Goal: Task Accomplishment & Management: Manage account settings

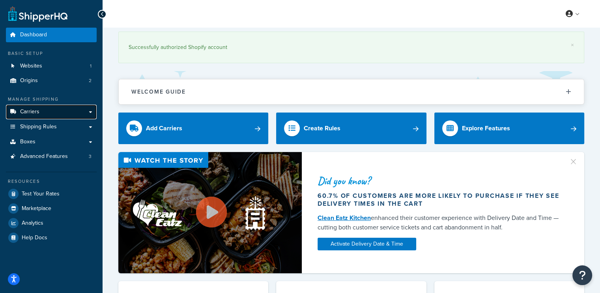
click at [39, 110] on link "Carriers" at bounding box center [51, 112] width 91 height 15
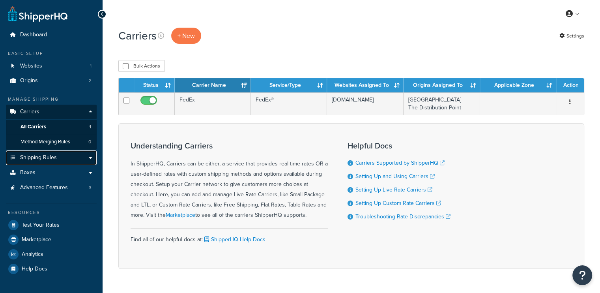
click at [48, 155] on span "Shipping Rules" at bounding box center [38, 157] width 37 height 7
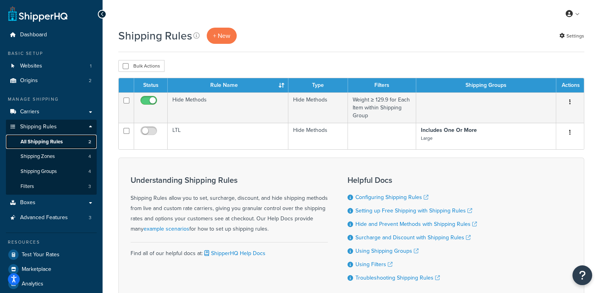
click at [57, 138] on span "All Shipping Rules" at bounding box center [42, 141] width 42 height 7
click at [227, 39] on p "+ New" at bounding box center [222, 36] width 30 height 16
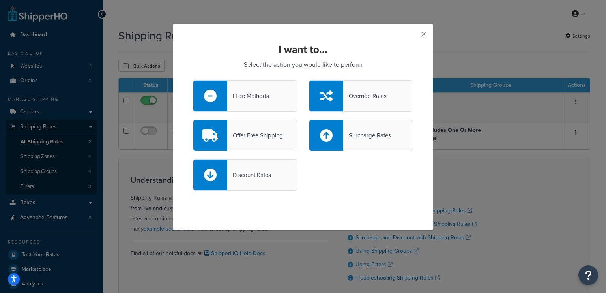
click at [358, 135] on div "Surcharge Rates" at bounding box center [367, 135] width 48 height 11
click at [0, 0] on input "Surcharge Rates" at bounding box center [0, 0] width 0 height 0
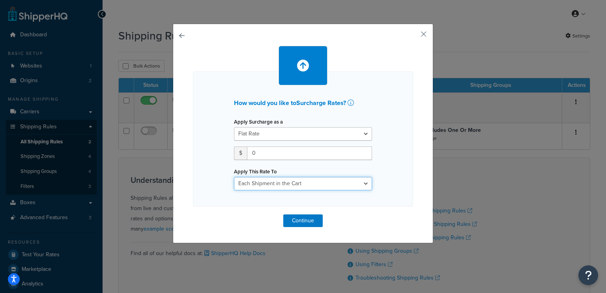
click at [271, 187] on select "Entire Cart Each Shipment in the Cart Each Origin in the Cart Each Shipping Gro…" at bounding box center [303, 183] width 138 height 13
select select "BOX"
click at [234, 177] on select "Entire Cart Each Shipment in the Cart Each Origin in the Cart Each Shipping Gro…" at bounding box center [303, 183] width 138 height 13
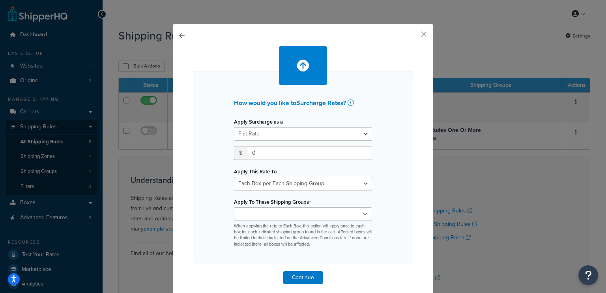
click at [279, 209] on ul at bounding box center [303, 213] width 138 height 13
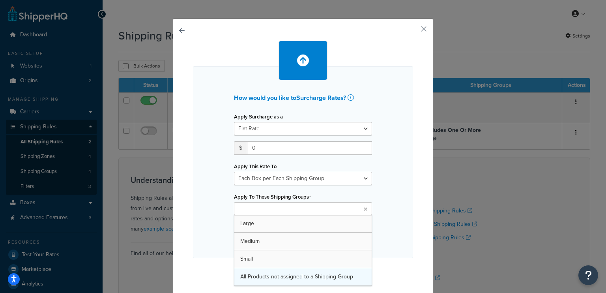
scroll to position [6, 0]
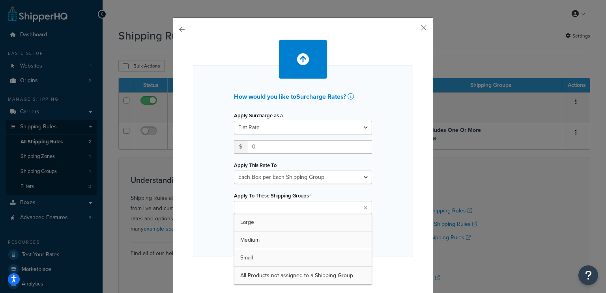
click at [380, 179] on div "How would you like to Surcharge Rates ? Apply Surcharge as a Flat Rate Percenta…" at bounding box center [303, 161] width 220 height 192
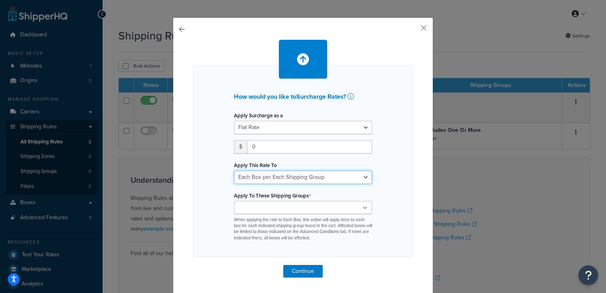
click at [330, 177] on select "Entire Cart Each Shipment in the Cart Each Origin in the Cart Each Shipping Gro…" at bounding box center [303, 176] width 138 height 13
click at [389, 158] on div "How would you like to Surcharge Rates ? Apply Surcharge as a Flat Rate Percenta…" at bounding box center [303, 161] width 220 height 192
click at [362, 129] on select "Flat Rate Percentage Flat Rate & Percentage" at bounding box center [303, 127] width 138 height 13
click at [363, 126] on select "Flat Rate Percentage Flat Rate & Percentage" at bounding box center [303, 127] width 138 height 13
click at [413, 30] on button "button" at bounding box center [412, 31] width 2 height 2
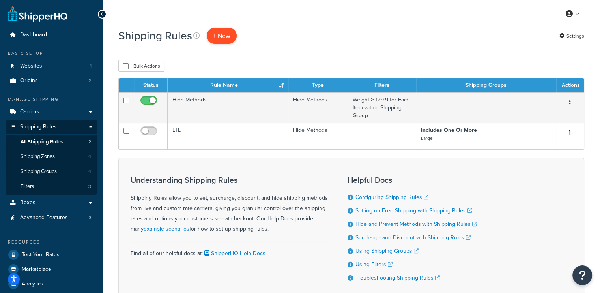
click at [225, 40] on p "+ New" at bounding box center [222, 36] width 30 height 16
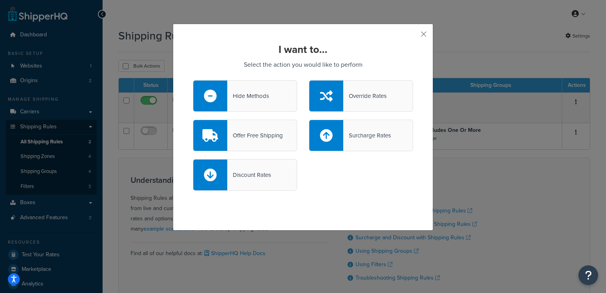
click at [358, 133] on div "Surcharge Rates" at bounding box center [367, 135] width 48 height 11
click at [0, 0] on input "Surcharge Rates" at bounding box center [0, 0] width 0 height 0
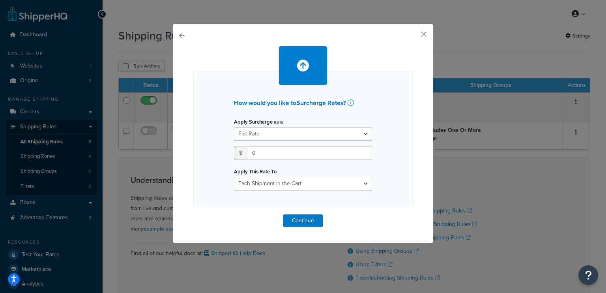
click at [309, 122] on div "Apply Surcharge as a Flat Rate Percentage Flat Rate & Percentage" at bounding box center [303, 128] width 138 height 24
click at [301, 133] on select "Flat Rate Percentage Flat Rate & Percentage" at bounding box center [303, 133] width 138 height 13
click at [282, 181] on select "Entire Cart Each Shipment in the Cart Each Origin in the Cart Each Shipping Gro…" at bounding box center [303, 183] width 138 height 13
select select "BOX"
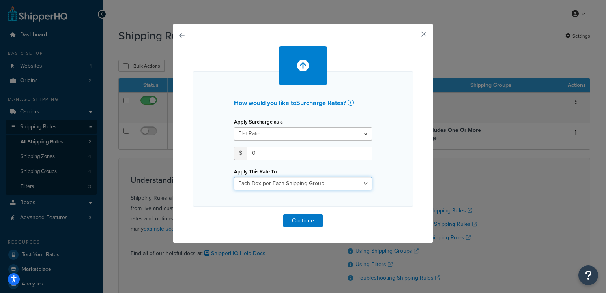
click at [234, 177] on select "Entire Cart Each Shipment in the Cart Each Origin in the Cart Each Shipping Gro…" at bounding box center [303, 183] width 138 height 13
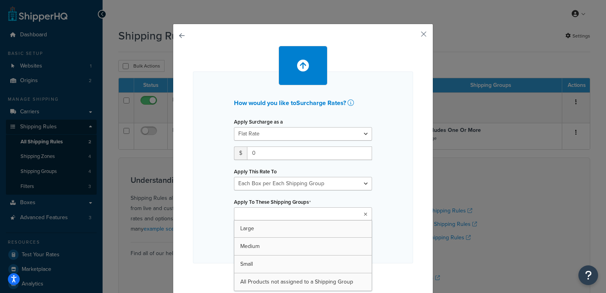
click at [269, 211] on input "Apply To These Shipping Groups" at bounding box center [271, 214] width 70 height 9
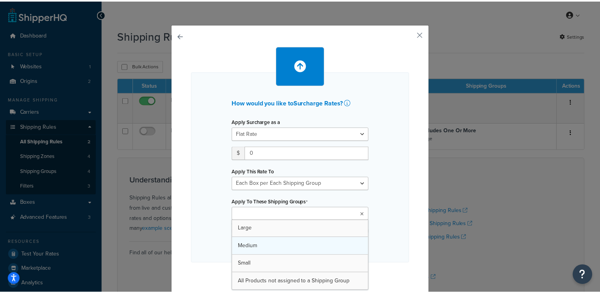
scroll to position [6, 0]
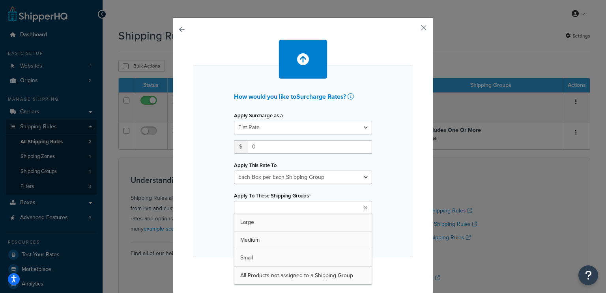
click at [295, 210] on input "Apply To These Shipping Groups" at bounding box center [271, 208] width 70 height 9
click at [303, 202] on ul at bounding box center [303, 207] width 138 height 13
click at [374, 195] on div "Apply Surcharge as a Flat Rate Percentage Flat Rate & Percentage $ 0 Apply This…" at bounding box center [303, 175] width 150 height 131
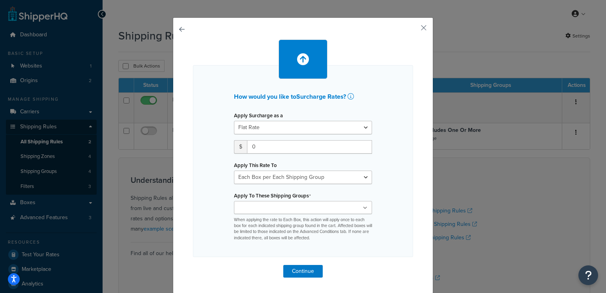
click at [346, 205] on ul at bounding box center [303, 207] width 138 height 13
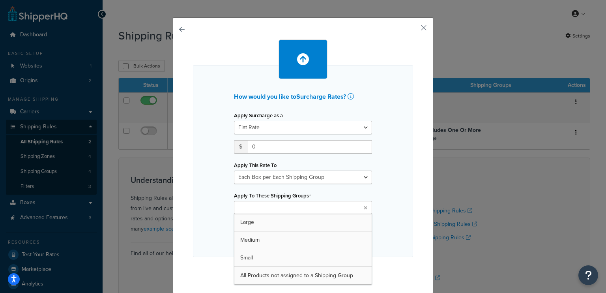
click at [366, 204] on ul at bounding box center [303, 207] width 138 height 13
click at [364, 206] on icon at bounding box center [366, 208] width 4 height 5
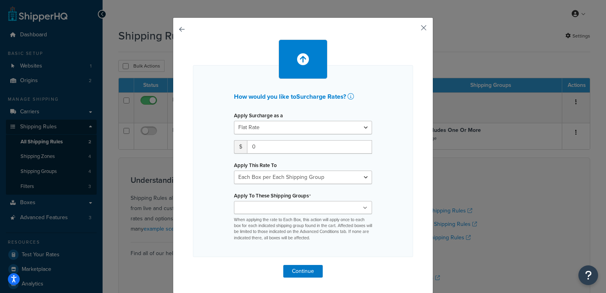
click at [413, 30] on button "button" at bounding box center [412, 31] width 2 height 2
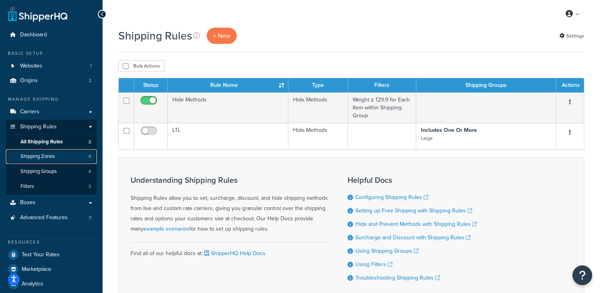
click at [37, 158] on span "Shipping Zones" at bounding box center [38, 156] width 34 height 7
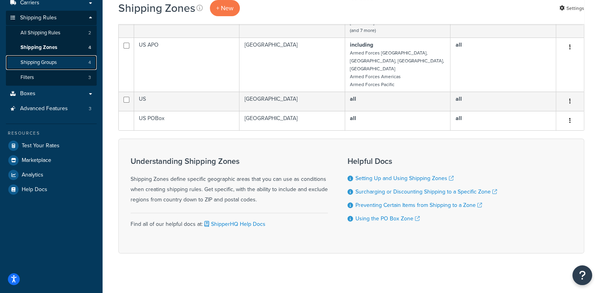
click at [64, 60] on link "Shipping Groups 4" at bounding box center [51, 62] width 91 height 15
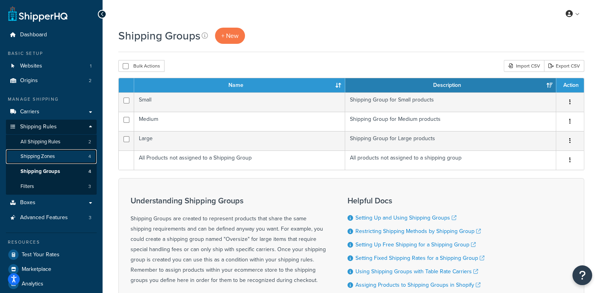
click at [52, 155] on span "Shipping Zones" at bounding box center [38, 156] width 34 height 7
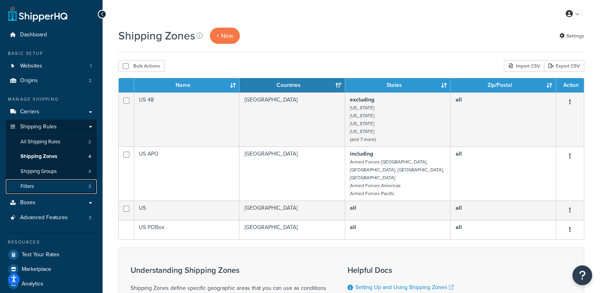
click at [50, 187] on link "Filters 3" at bounding box center [51, 186] width 91 height 15
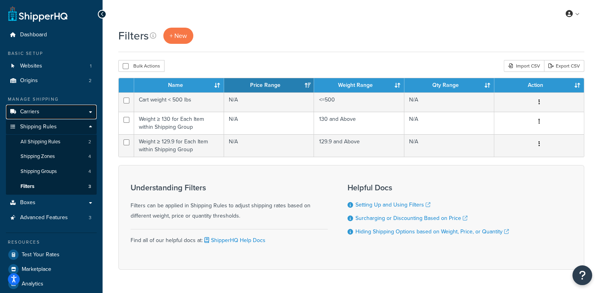
click at [41, 116] on link "Carriers" at bounding box center [51, 112] width 91 height 15
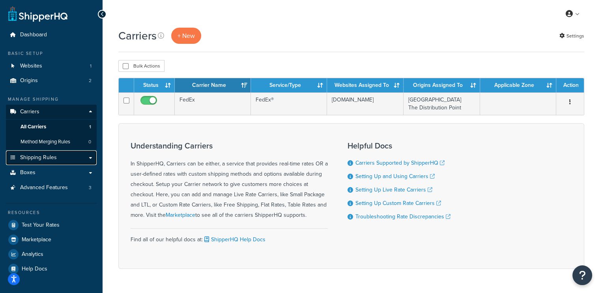
click at [69, 159] on link "Shipping Rules" at bounding box center [51, 157] width 91 height 15
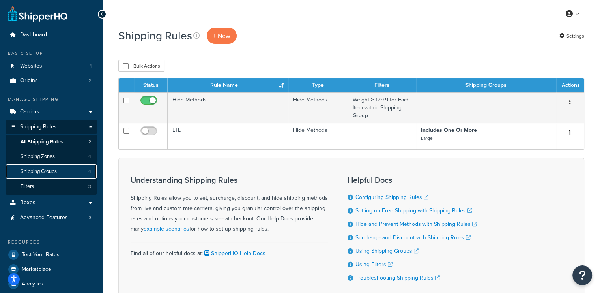
click at [34, 171] on span "Shipping Groups" at bounding box center [39, 171] width 36 height 7
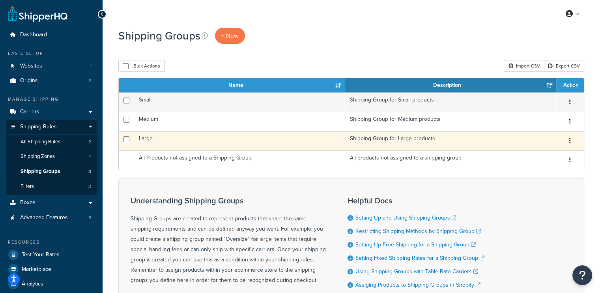
click at [267, 136] on td "Large" at bounding box center [239, 140] width 211 height 19
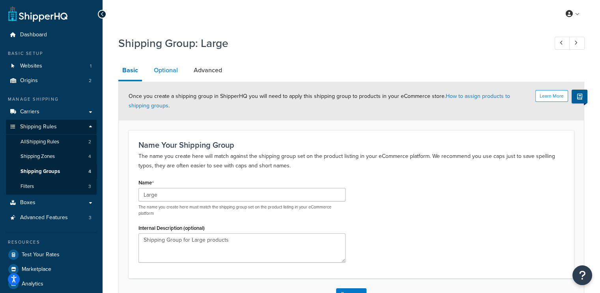
click at [168, 72] on link "Optional" at bounding box center [166, 70] width 32 height 19
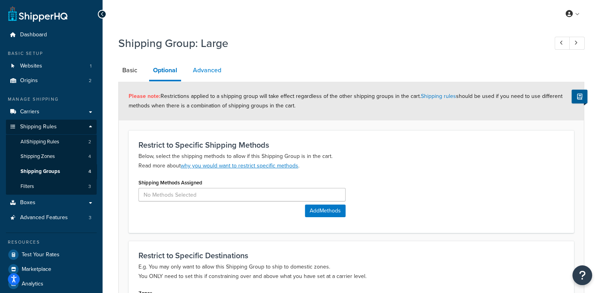
click at [198, 71] on link "Advanced" at bounding box center [207, 70] width 36 height 19
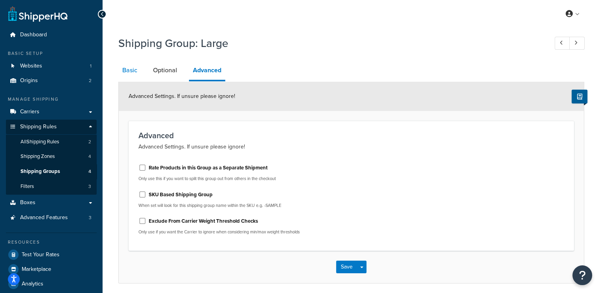
click at [129, 73] on link "Basic" at bounding box center [129, 70] width 23 height 19
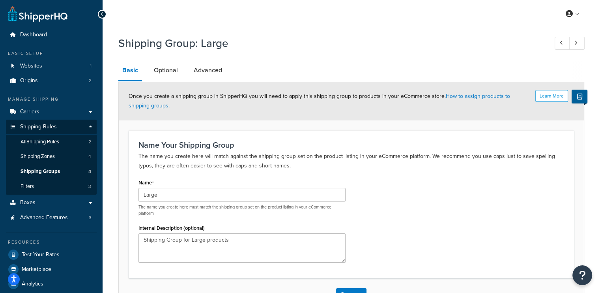
drag, startPoint x: 161, startPoint y: 67, endPoint x: 185, endPoint y: 67, distance: 24.1
click at [161, 67] on link "Optional" at bounding box center [166, 70] width 32 height 19
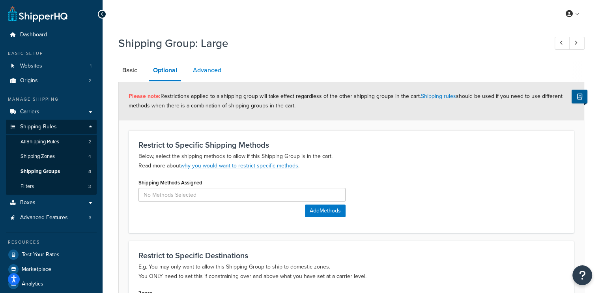
click at [201, 69] on link "Advanced" at bounding box center [207, 70] width 36 height 19
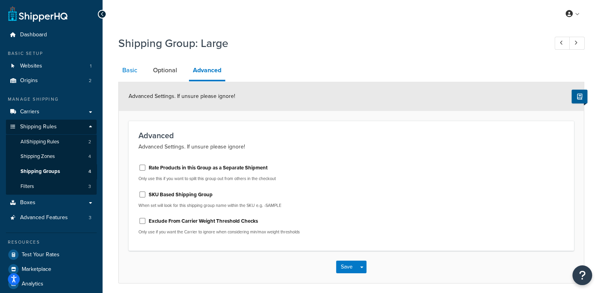
click at [136, 75] on link "Basic" at bounding box center [129, 70] width 23 height 19
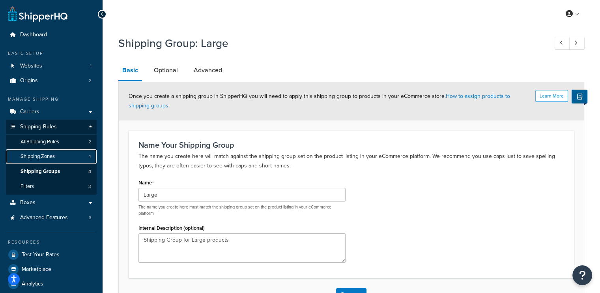
click at [39, 155] on span "Shipping Zones" at bounding box center [38, 156] width 34 height 7
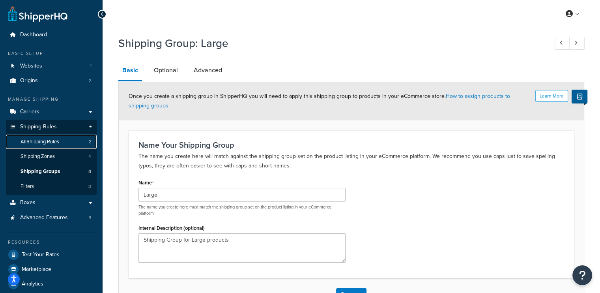
click at [43, 142] on span "All Shipping Rules" at bounding box center [40, 141] width 39 height 7
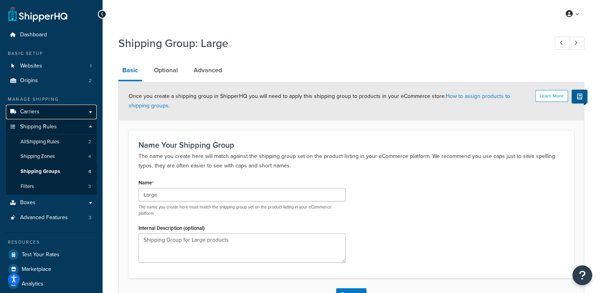
click at [39, 112] on link "Carriers" at bounding box center [51, 112] width 91 height 15
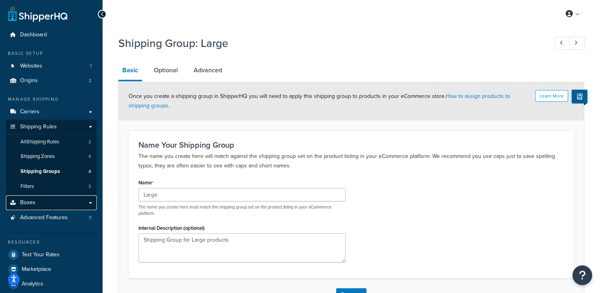
click at [60, 202] on link "Boxes" at bounding box center [51, 202] width 91 height 15
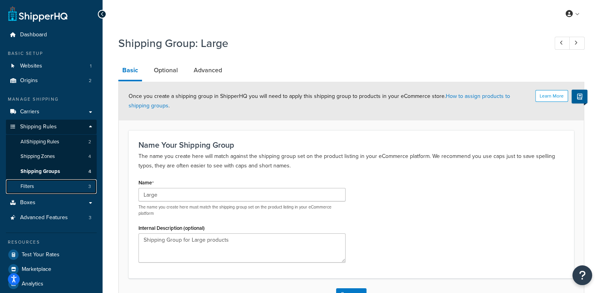
click at [36, 187] on link "Filters 3" at bounding box center [51, 186] width 91 height 15
